Goal: Task Accomplishment & Management: Use online tool/utility

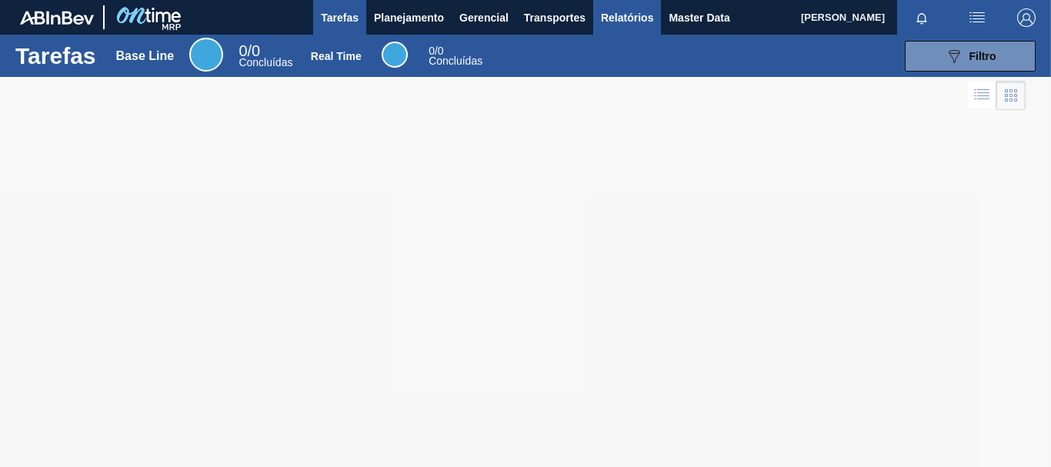
click at [647, 17] on span "Relatórios" at bounding box center [627, 17] width 52 height 18
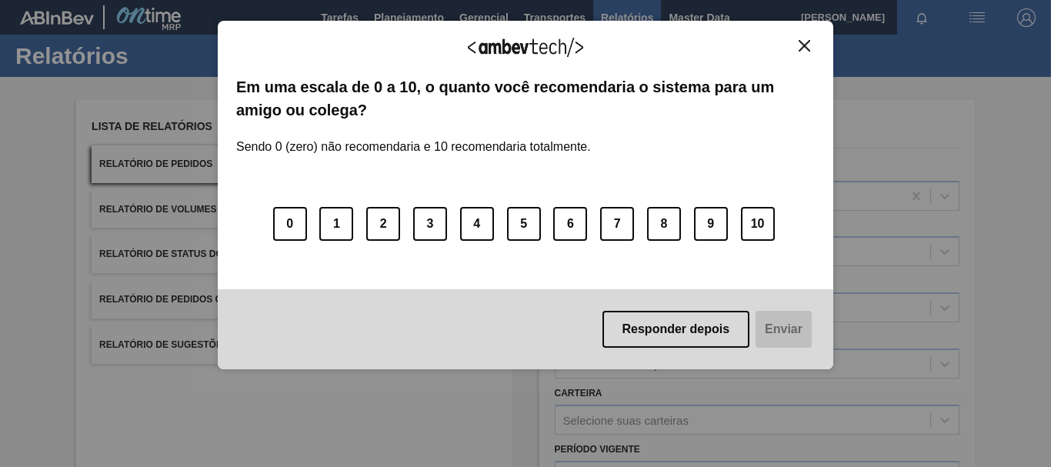
click at [802, 40] on img "Close" at bounding box center [804, 46] width 12 height 12
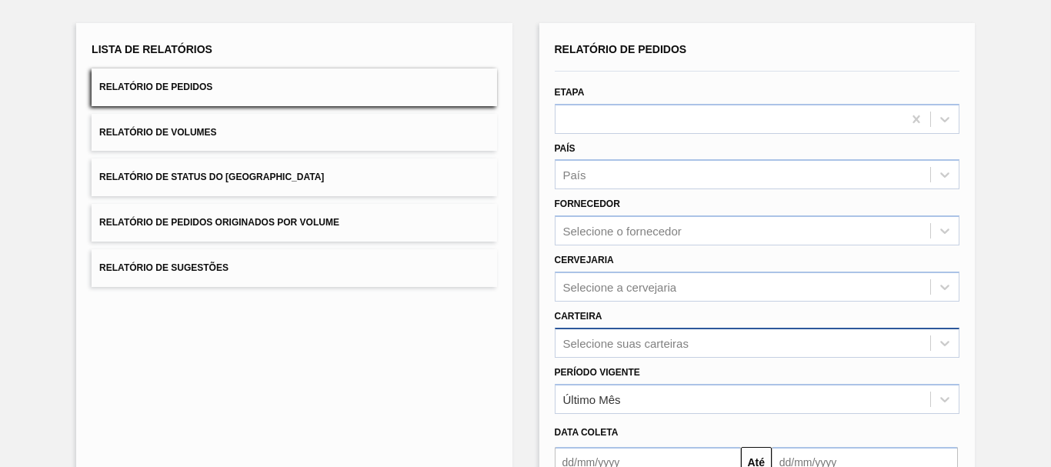
click at [610, 348] on div "Selecione suas carteiras" at bounding box center [757, 343] width 405 height 30
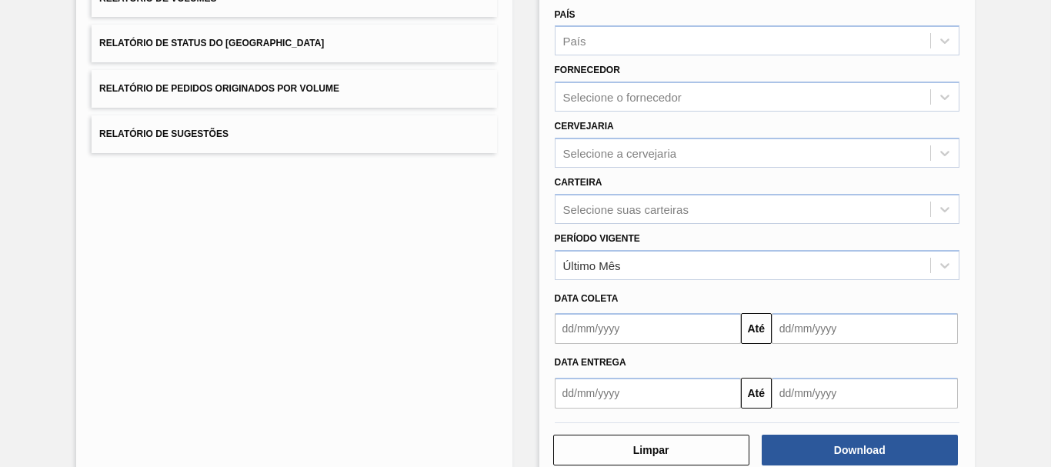
click at [528, 222] on div "Lista de Relatórios Relatório de Pedidos Relatório de Volumes Relatório de Stat…" at bounding box center [525, 183] width 1051 height 635
click at [600, 142] on div "Selecione a cervejaria" at bounding box center [742, 153] width 375 height 22
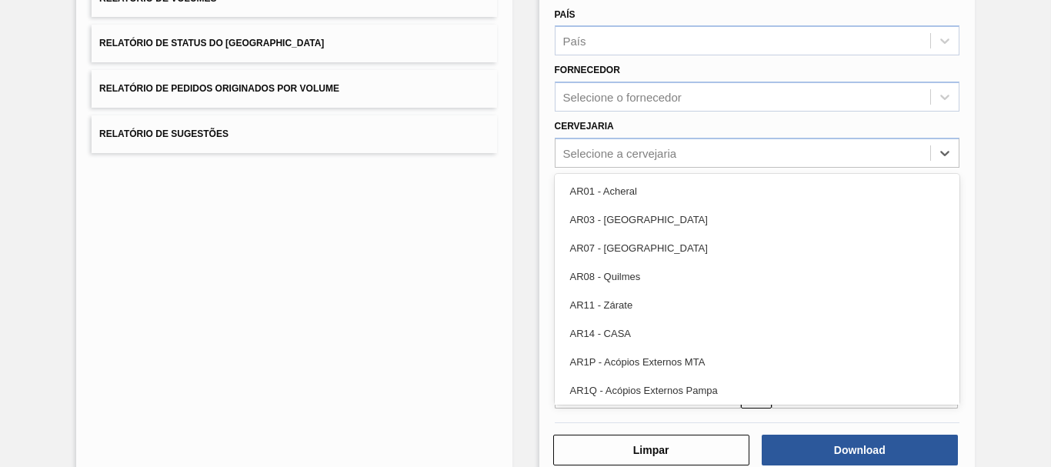
click at [527, 153] on div "Lista de Relatórios Relatório de Pedidos Relatório de Volumes Relatório de Stat…" at bounding box center [525, 183] width 1051 height 635
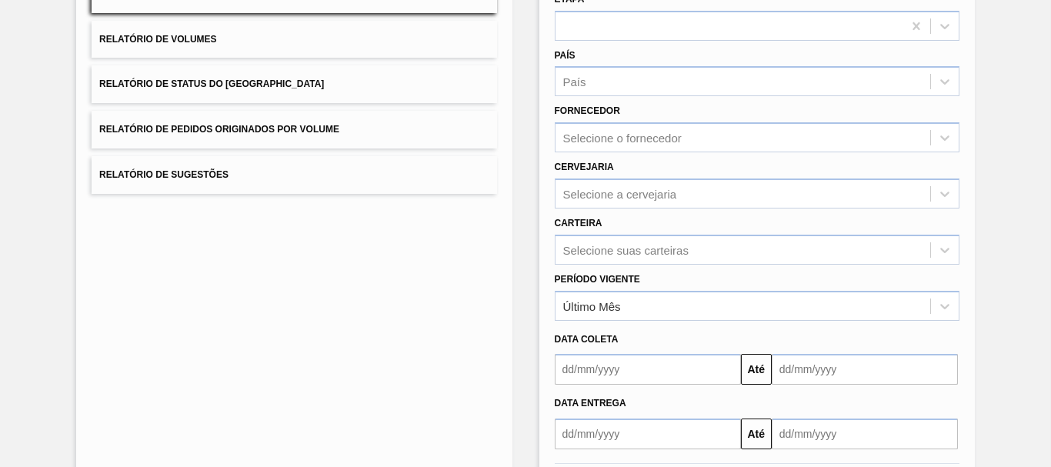
scroll to position [134, 0]
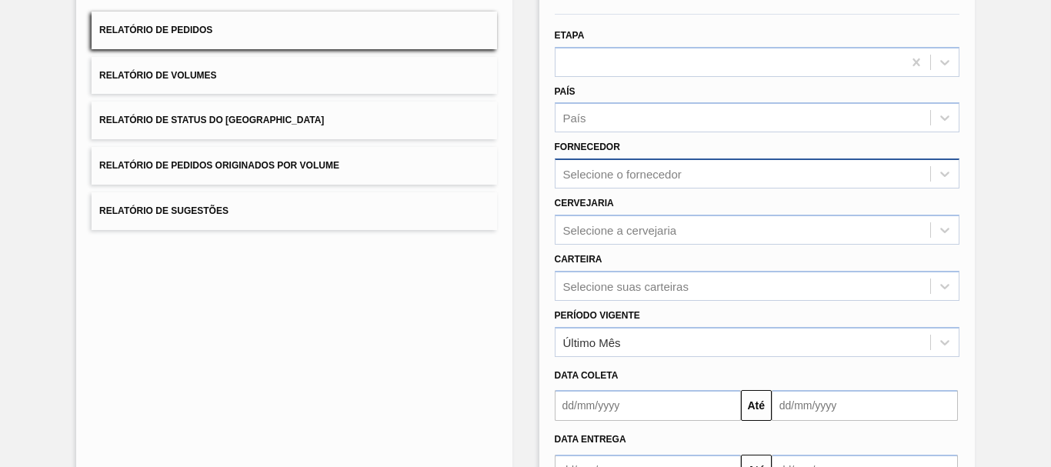
click at [625, 166] on div "Selecione o fornecedor" at bounding box center [742, 174] width 375 height 22
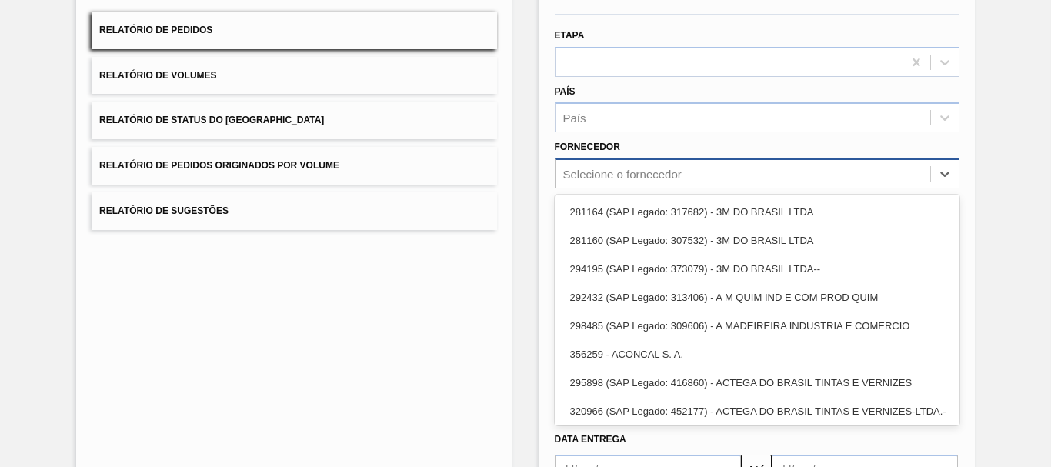
paste input "BRA6"
type input "BRA6"
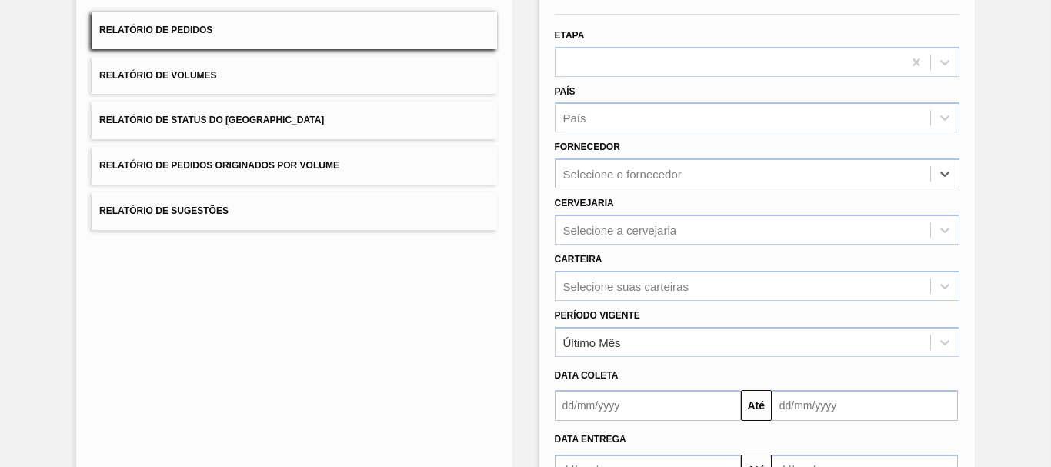
drag, startPoint x: 627, startPoint y: 175, endPoint x: 531, endPoint y: 175, distance: 95.4
click at [531, 175] on div "Lista de Relatórios Relatório de Pedidos Relatório de Volumes Relatório de Stat…" at bounding box center [525, 260] width 1051 height 635
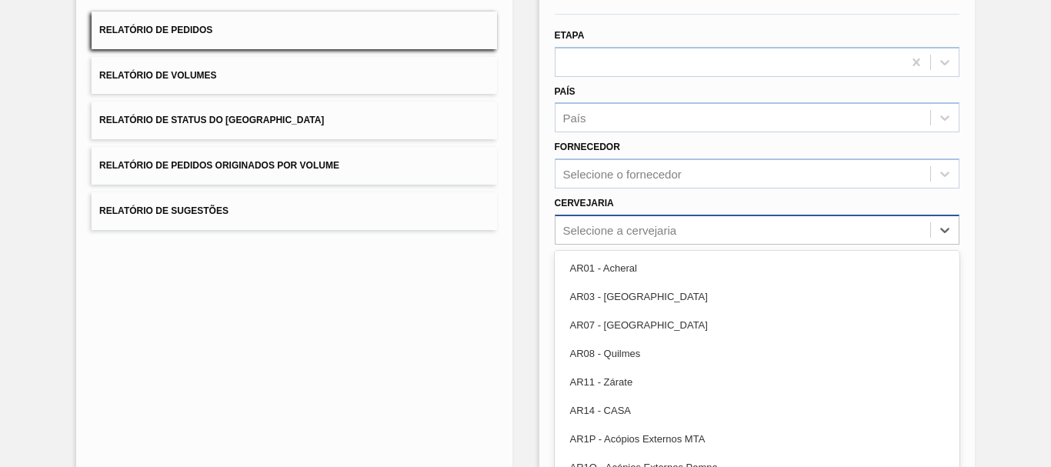
click at [586, 233] on div "option AR01 - Acheral focused, 1 of 92. 92 results available. Use Up and Down t…" at bounding box center [757, 230] width 405 height 30
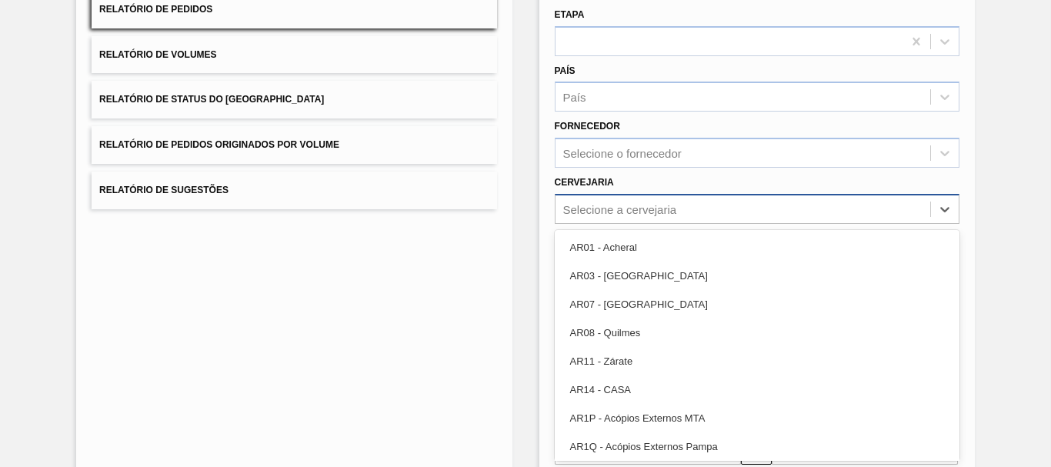
paste input "BRA6"
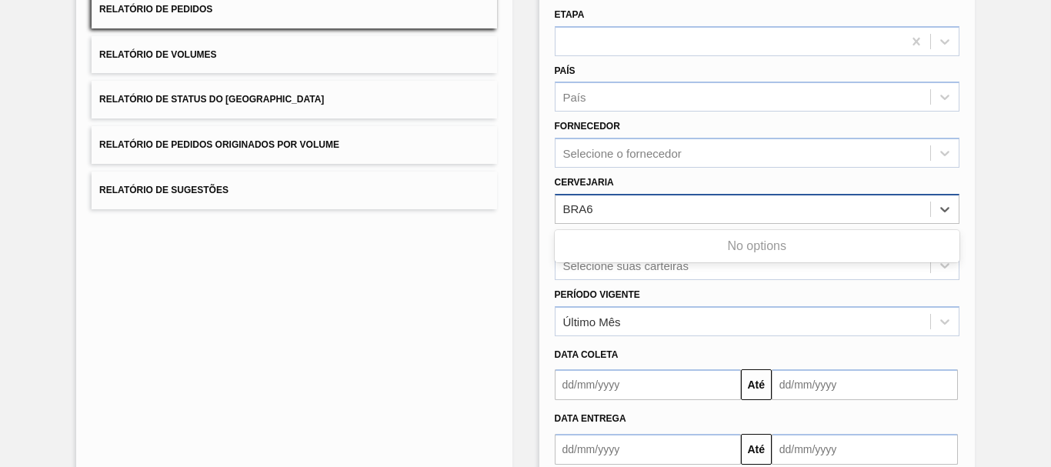
type input "BRA6"
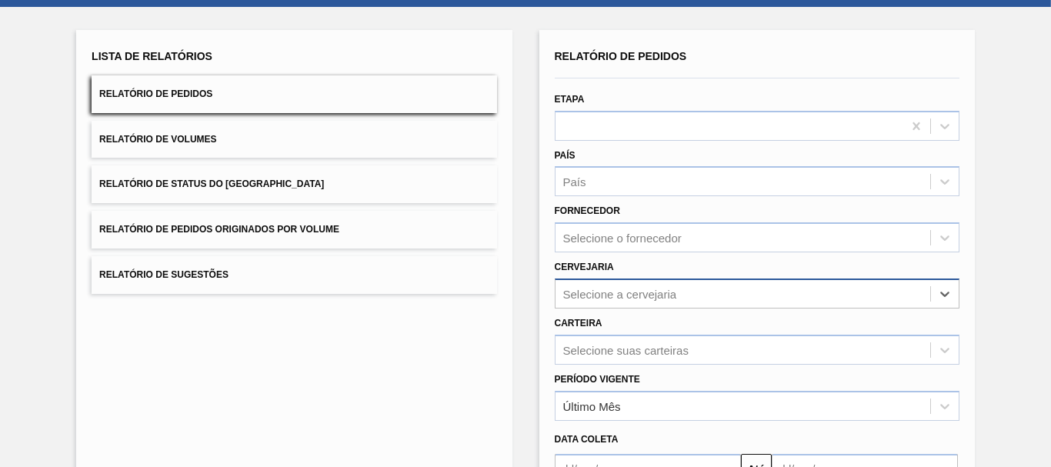
scroll to position [0, 0]
